Goal: Find specific page/section: Find specific page/section

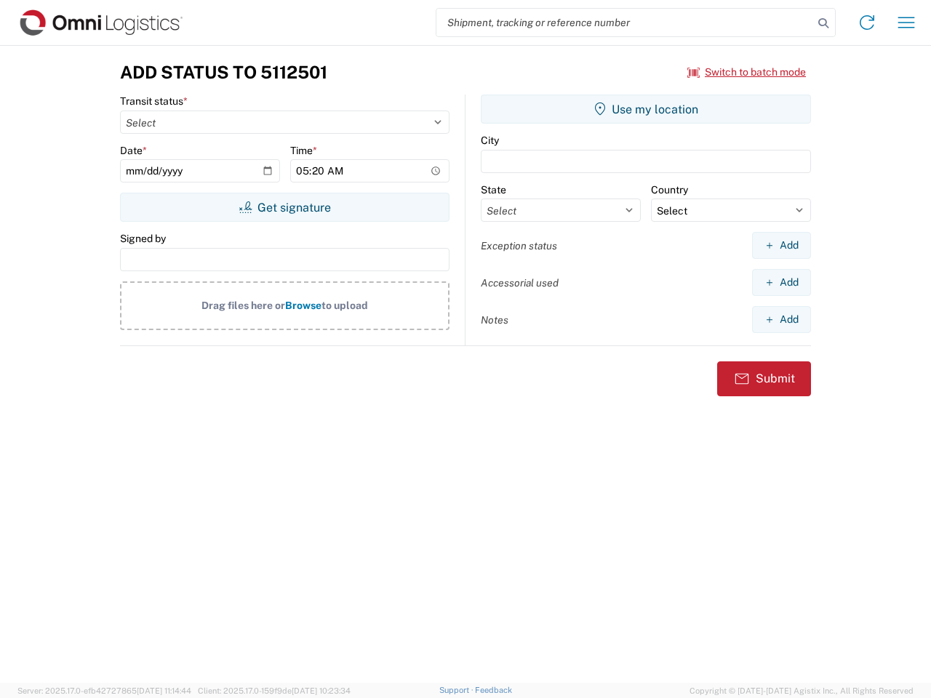
click at [625, 23] on input "search" at bounding box center [624, 23] width 377 height 28
click at [823, 23] on icon at bounding box center [823, 23] width 20 height 20
click at [867, 23] on icon at bounding box center [866, 22] width 23 height 23
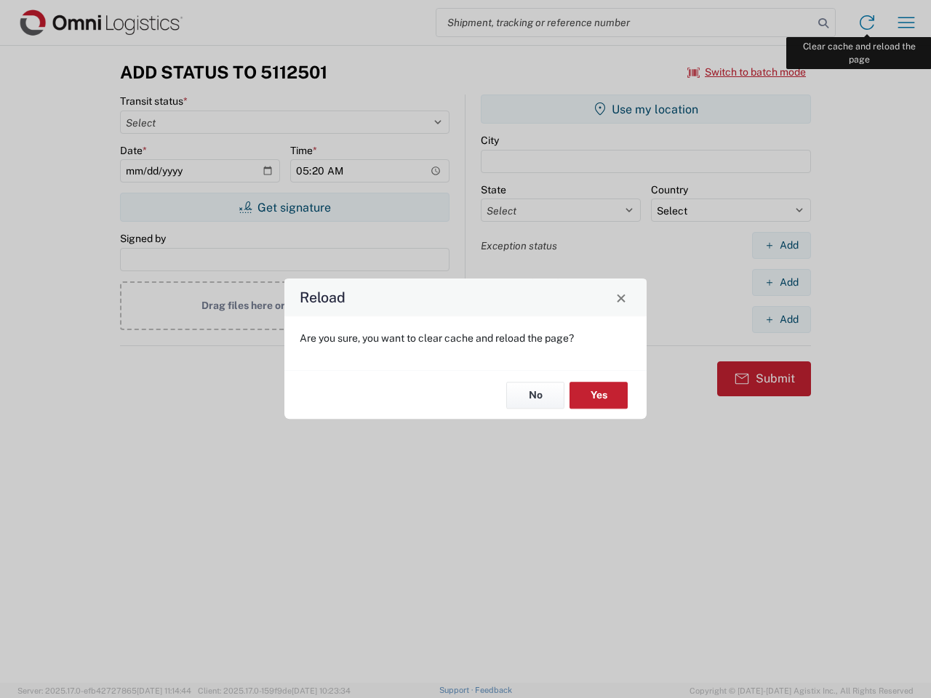
click at [906, 23] on div "Reload Are you sure, you want to clear cache and reload the page? No Yes" at bounding box center [465, 349] width 931 height 698
click at [747, 72] on div "Reload Are you sure, you want to clear cache and reload the page? No Yes" at bounding box center [465, 349] width 931 height 698
click at [284, 207] on div "Reload Are you sure, you want to clear cache and reload the page? No Yes" at bounding box center [465, 349] width 931 height 698
click at [646, 109] on div "Reload Are you sure, you want to clear cache and reload the page? No Yes" at bounding box center [465, 349] width 931 height 698
click at [781, 245] on div "Reload Are you sure, you want to clear cache and reload the page? No Yes" at bounding box center [465, 349] width 931 height 698
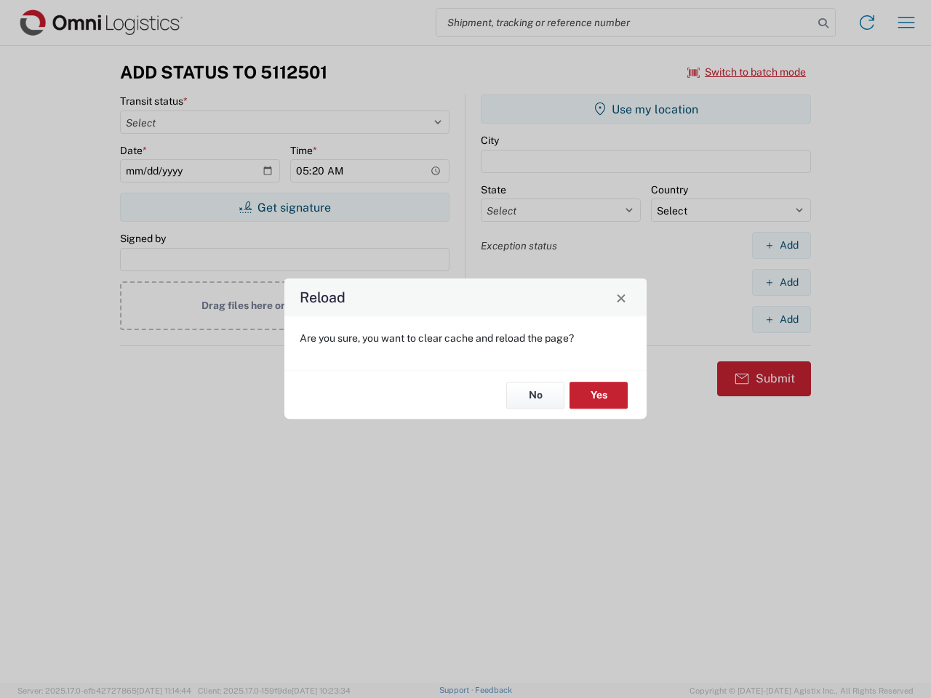
click at [781, 282] on div "Reload Are you sure, you want to clear cache and reload the page? No Yes" at bounding box center [465, 349] width 931 height 698
click at [781, 319] on div "Reload Are you sure, you want to clear cache and reload the page? No Yes" at bounding box center [465, 349] width 931 height 698
